Goal: Participate in discussion

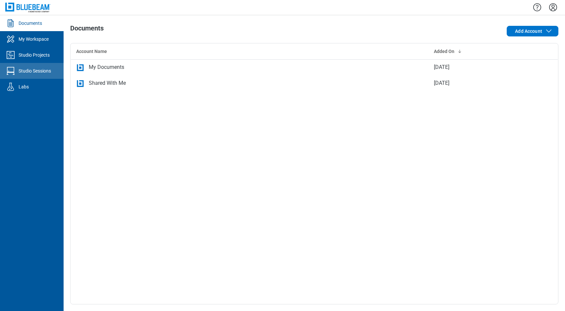
click at [23, 70] on div "Studio Sessions" at bounding box center [35, 71] width 32 height 7
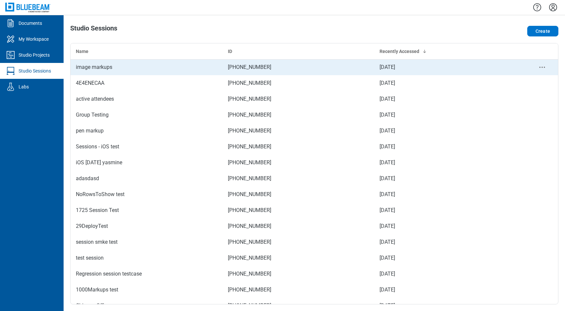
click at [105, 68] on div "image markups" at bounding box center [146, 67] width 141 height 8
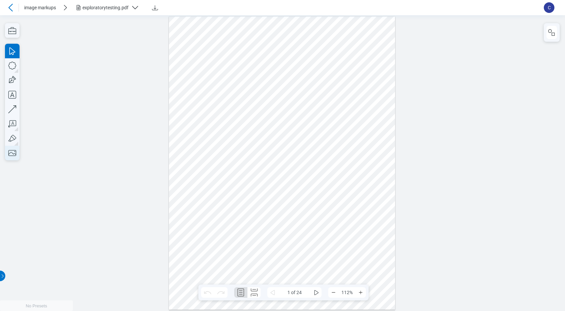
click at [12, 151] on icon "button" at bounding box center [12, 153] width 15 height 15
drag, startPoint x: 184, startPoint y: 57, endPoint x: 235, endPoint y: 88, distance: 59.2
click at [235, 88] on div at bounding box center [282, 162] width 226 height 293
click at [297, 141] on div at bounding box center [282, 162] width 226 height 293
click at [14, 153] on icon "button" at bounding box center [12, 153] width 15 height 15
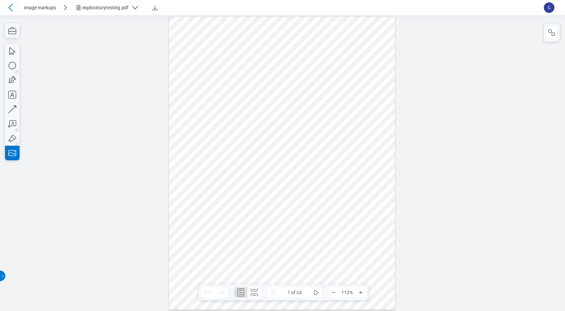
drag, startPoint x: 272, startPoint y: 38, endPoint x: 315, endPoint y: 77, distance: 58.3
click at [315, 77] on div at bounding box center [282, 162] width 226 height 293
click at [317, 78] on div at bounding box center [282, 162] width 226 height 293
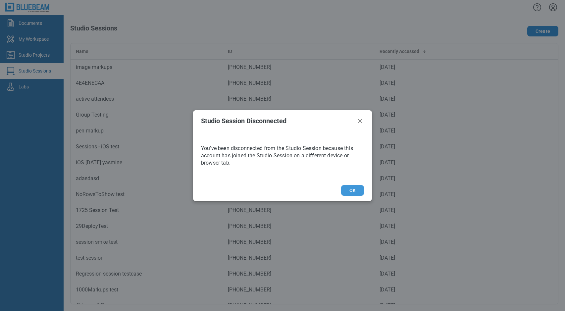
click at [359, 190] on button "OK" at bounding box center [352, 190] width 23 height 11
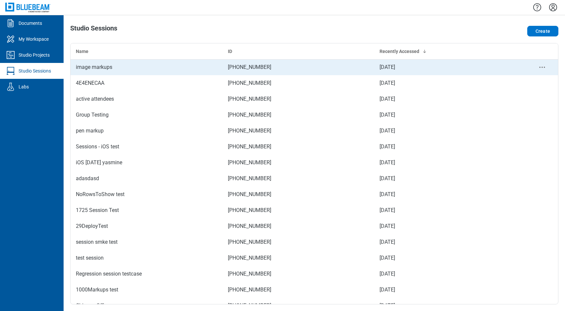
click at [99, 70] on div "image markups" at bounding box center [146, 67] width 141 height 8
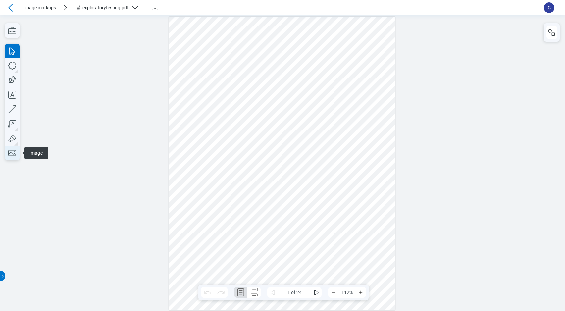
click at [11, 150] on icon "button" at bounding box center [12, 153] width 8 height 6
drag, startPoint x: 188, startPoint y: 35, endPoint x: 237, endPoint y: 74, distance: 62.4
click at [237, 74] on div at bounding box center [282, 162] width 226 height 293
click at [15, 151] on icon "button" at bounding box center [12, 153] width 8 height 6
drag, startPoint x: 326, startPoint y: 28, endPoint x: 369, endPoint y: 73, distance: 62.5
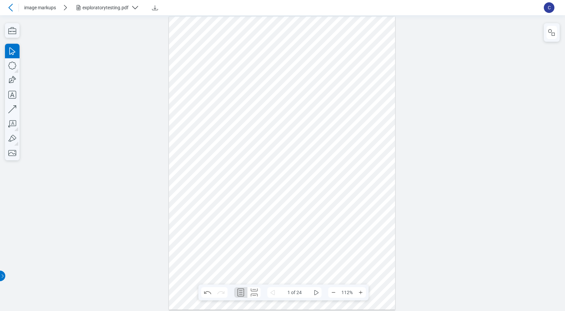
click at [369, 73] on div at bounding box center [282, 162] width 226 height 293
click at [10, 151] on icon "button" at bounding box center [12, 153] width 15 height 15
drag, startPoint x: 306, startPoint y: 29, endPoint x: 358, endPoint y: 69, distance: 65.1
click at [358, 69] on div at bounding box center [282, 162] width 226 height 293
